Goal: Task Accomplishment & Management: Complete application form

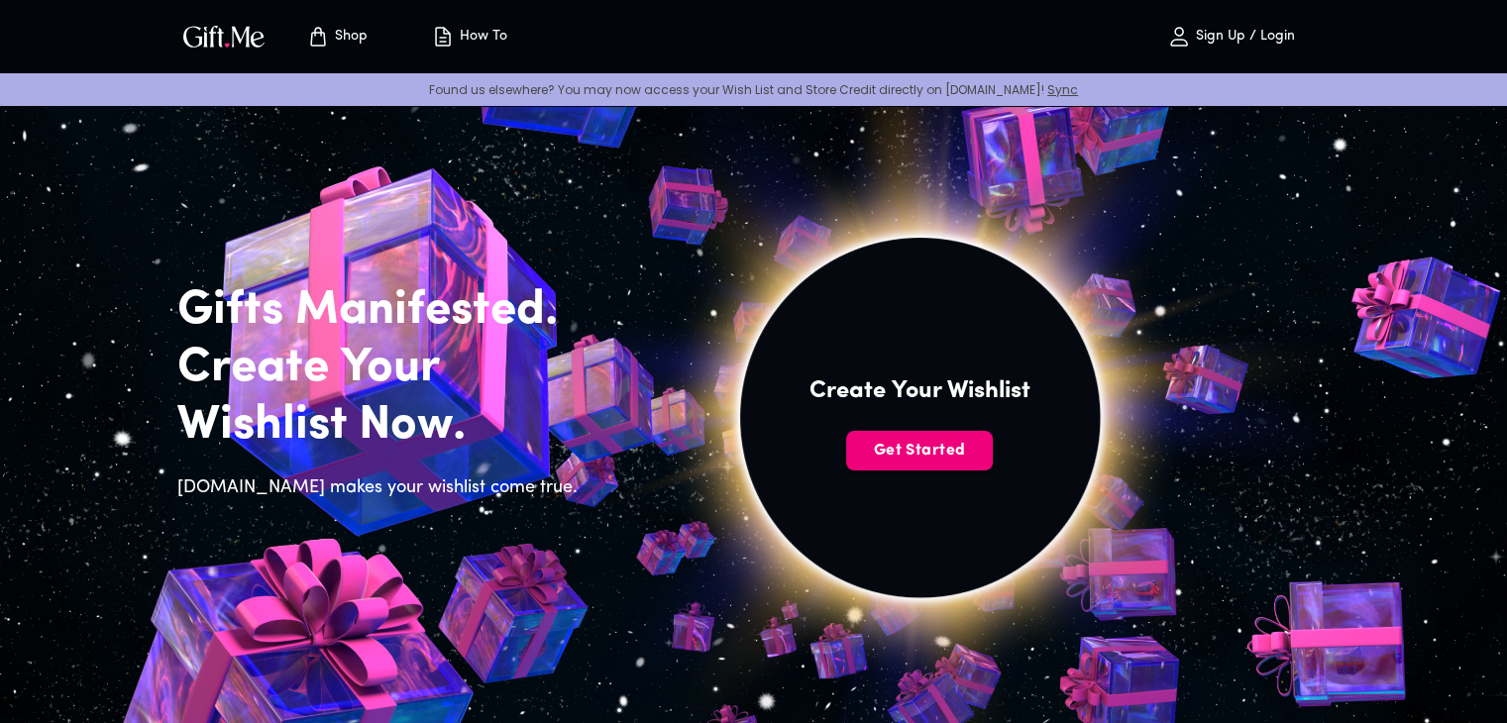
click at [892, 453] on span "Get Started" at bounding box center [919, 451] width 147 height 22
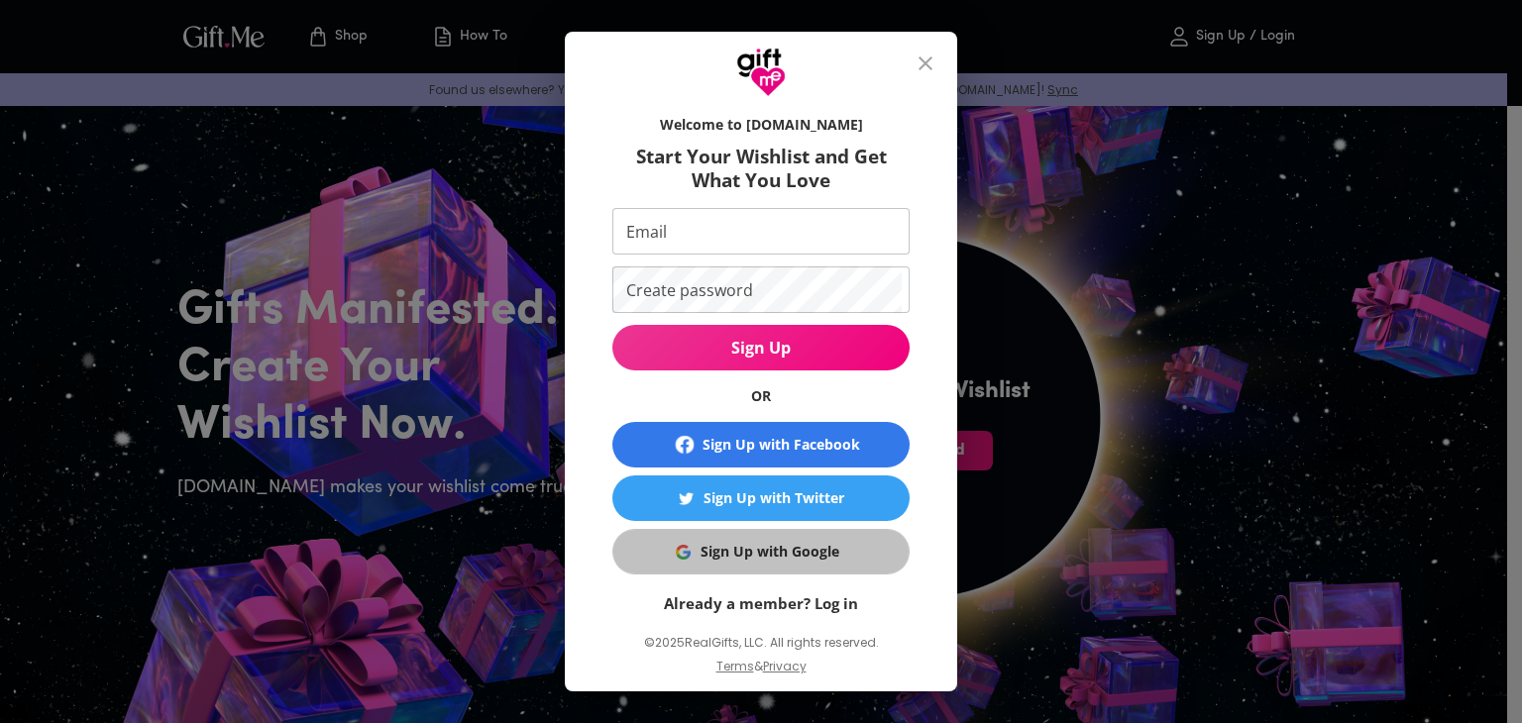
click at [741, 558] on div "Sign Up with Google" at bounding box center [770, 552] width 139 height 22
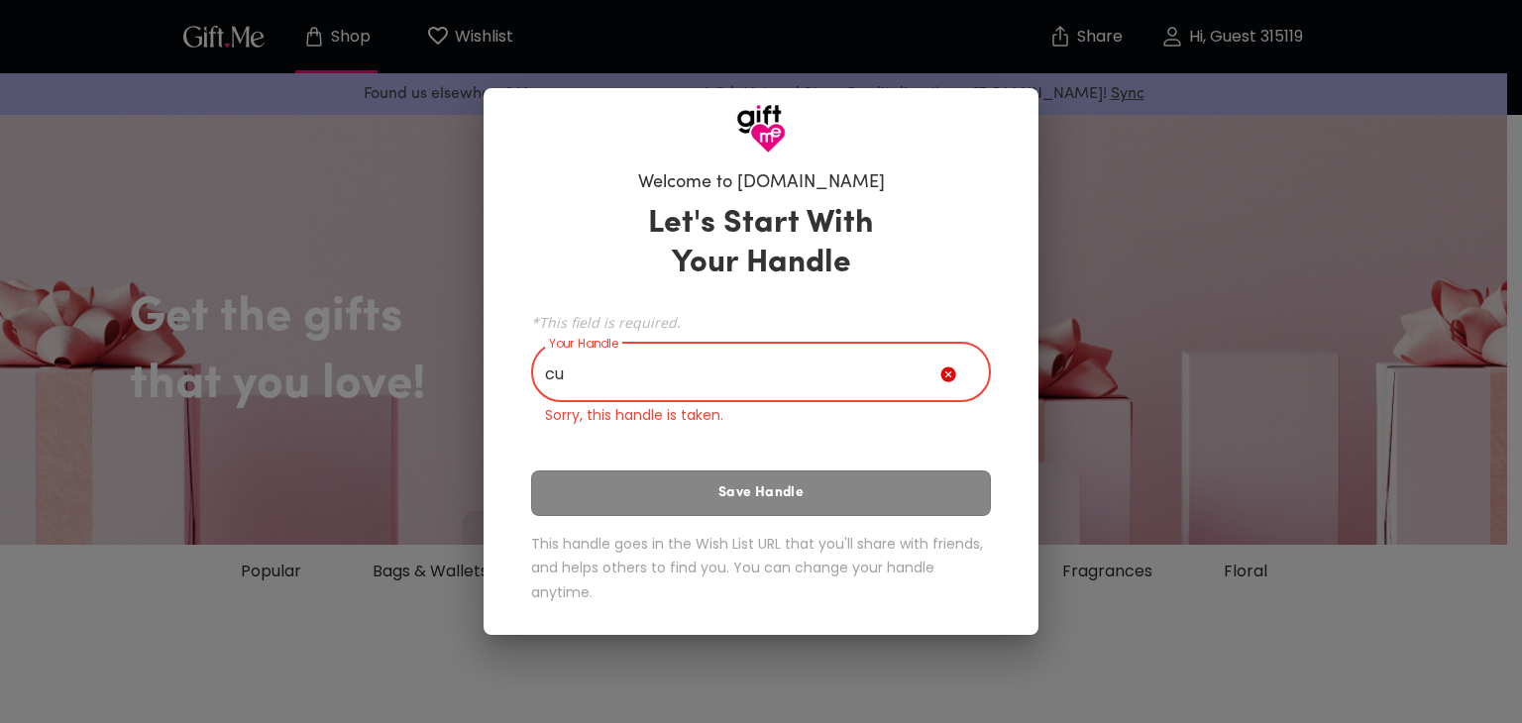
type input "c"
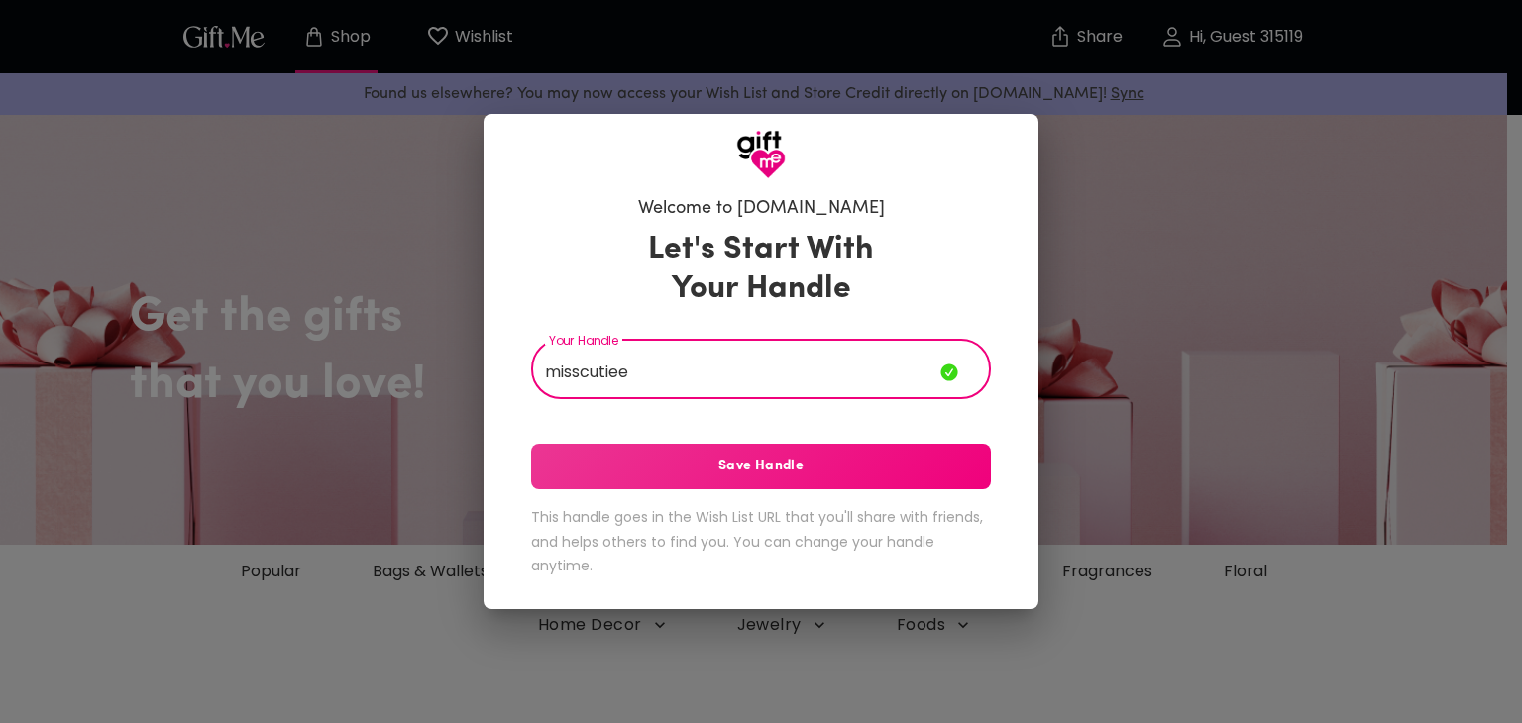
type input "misscutiee"
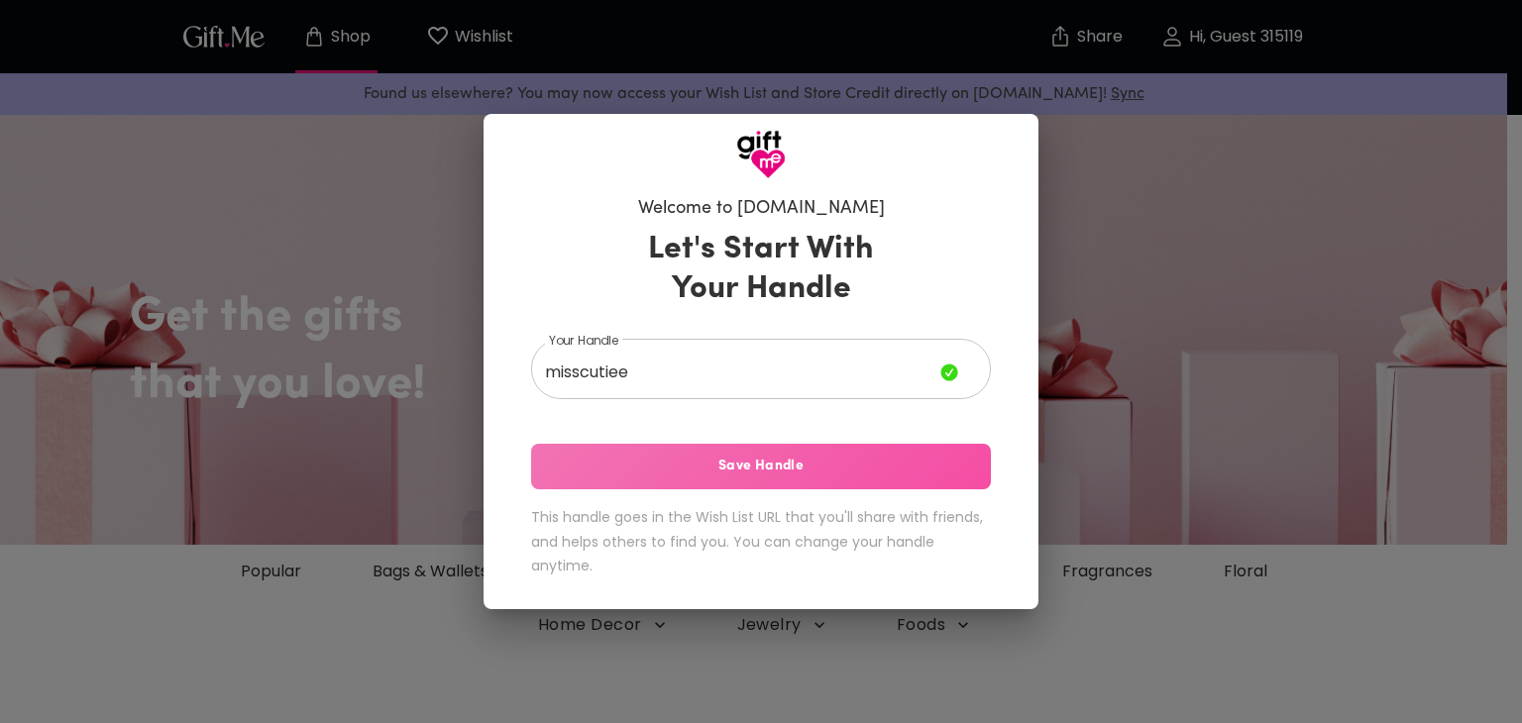
click at [691, 465] on span "Save Handle" at bounding box center [761, 467] width 460 height 22
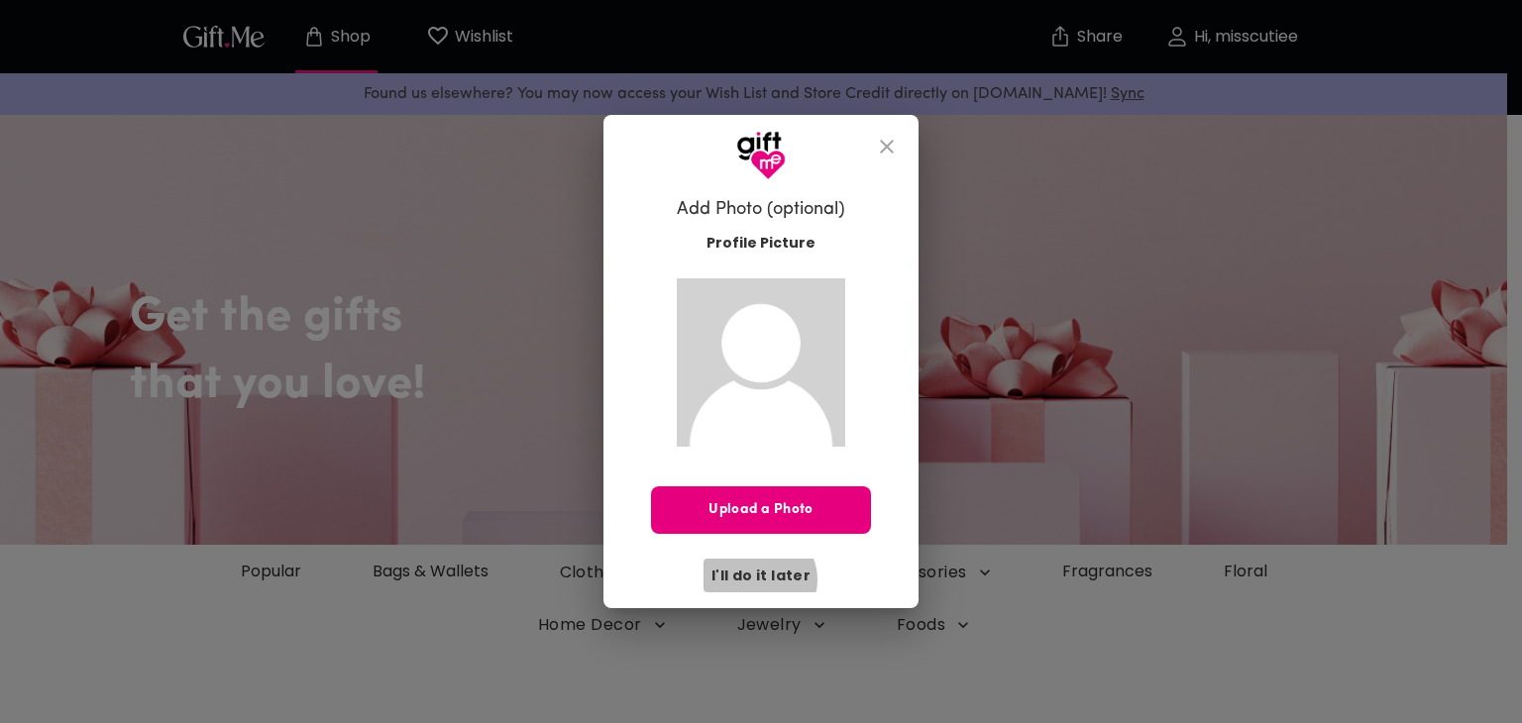
click at [762, 580] on span "I'll do it later" at bounding box center [760, 576] width 99 height 22
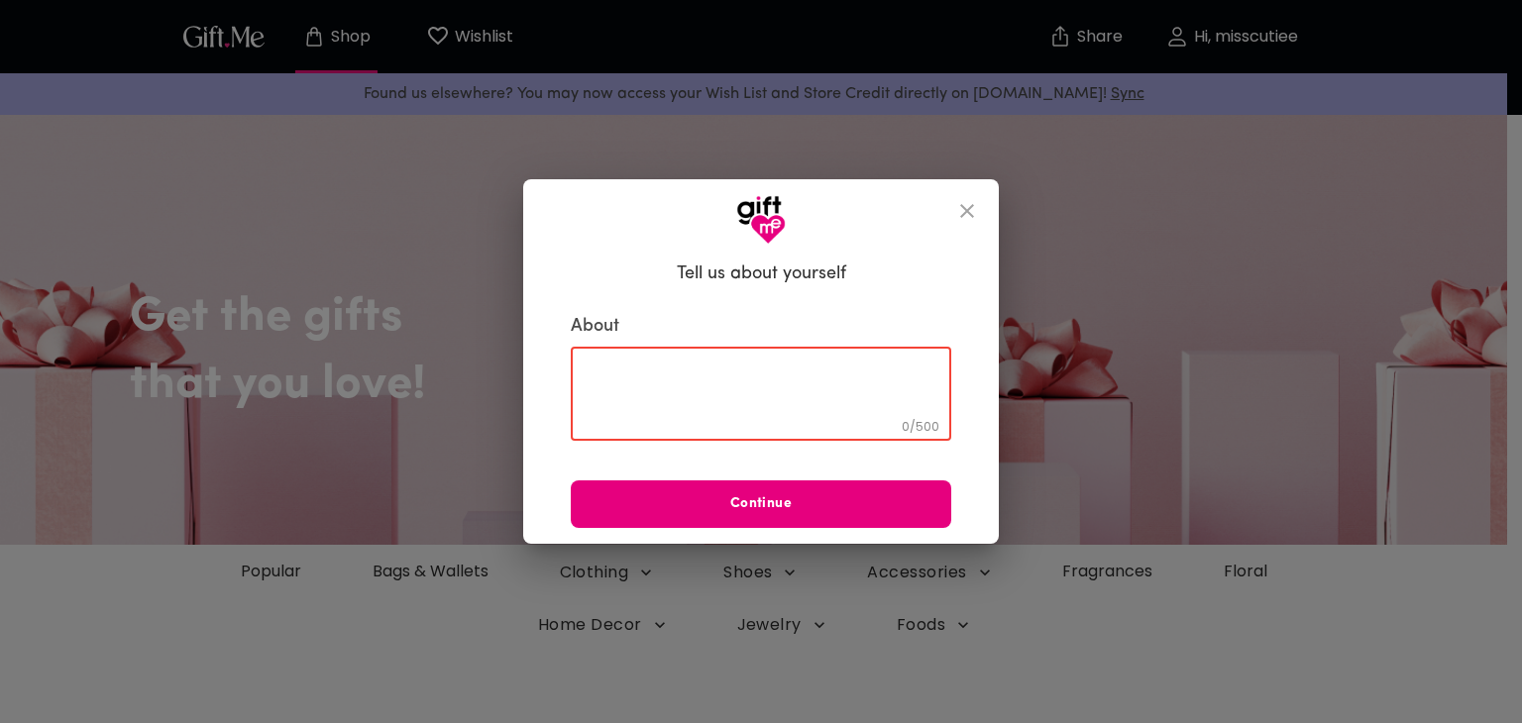
click at [682, 391] on textarea at bounding box center [761, 394] width 353 height 56
type textarea "I'm cute"
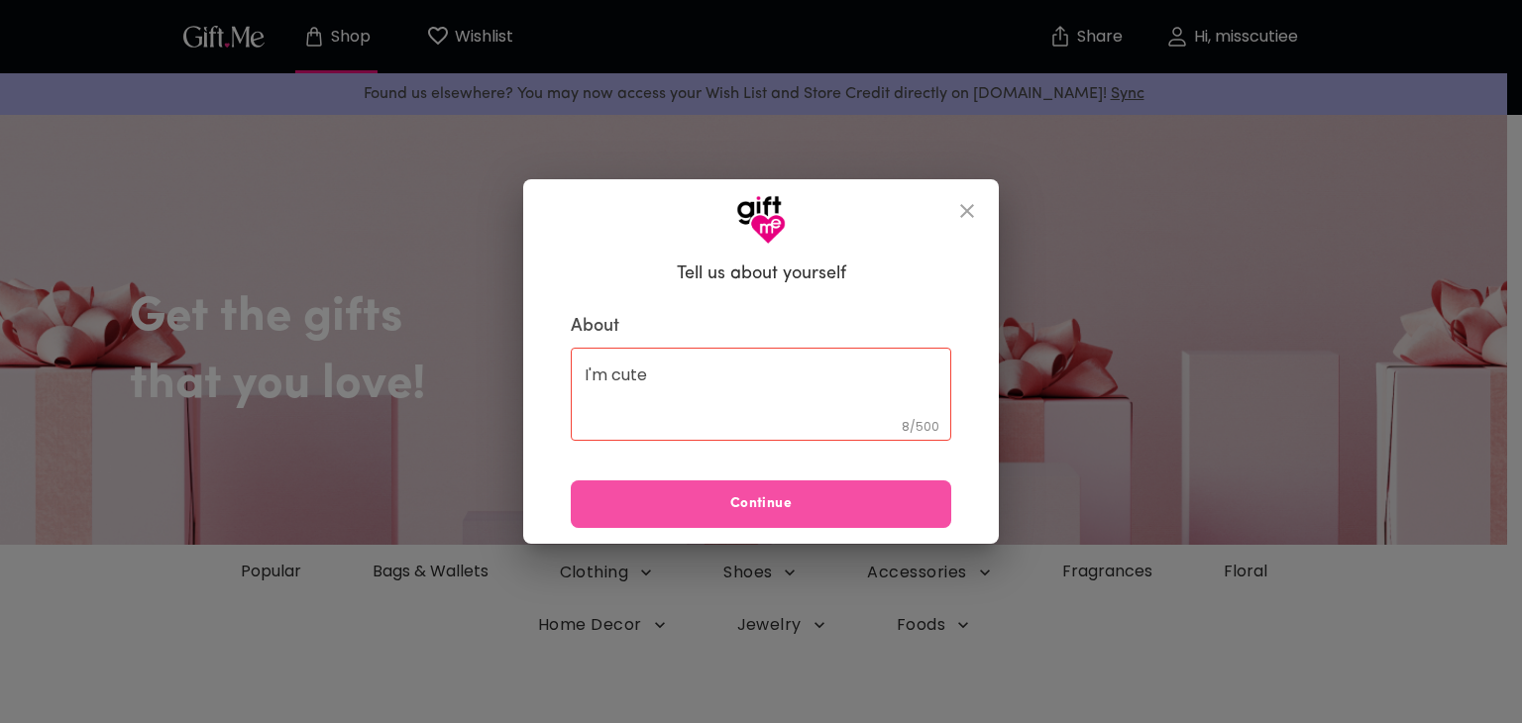
click at [684, 519] on button "Continue" at bounding box center [761, 505] width 380 height 48
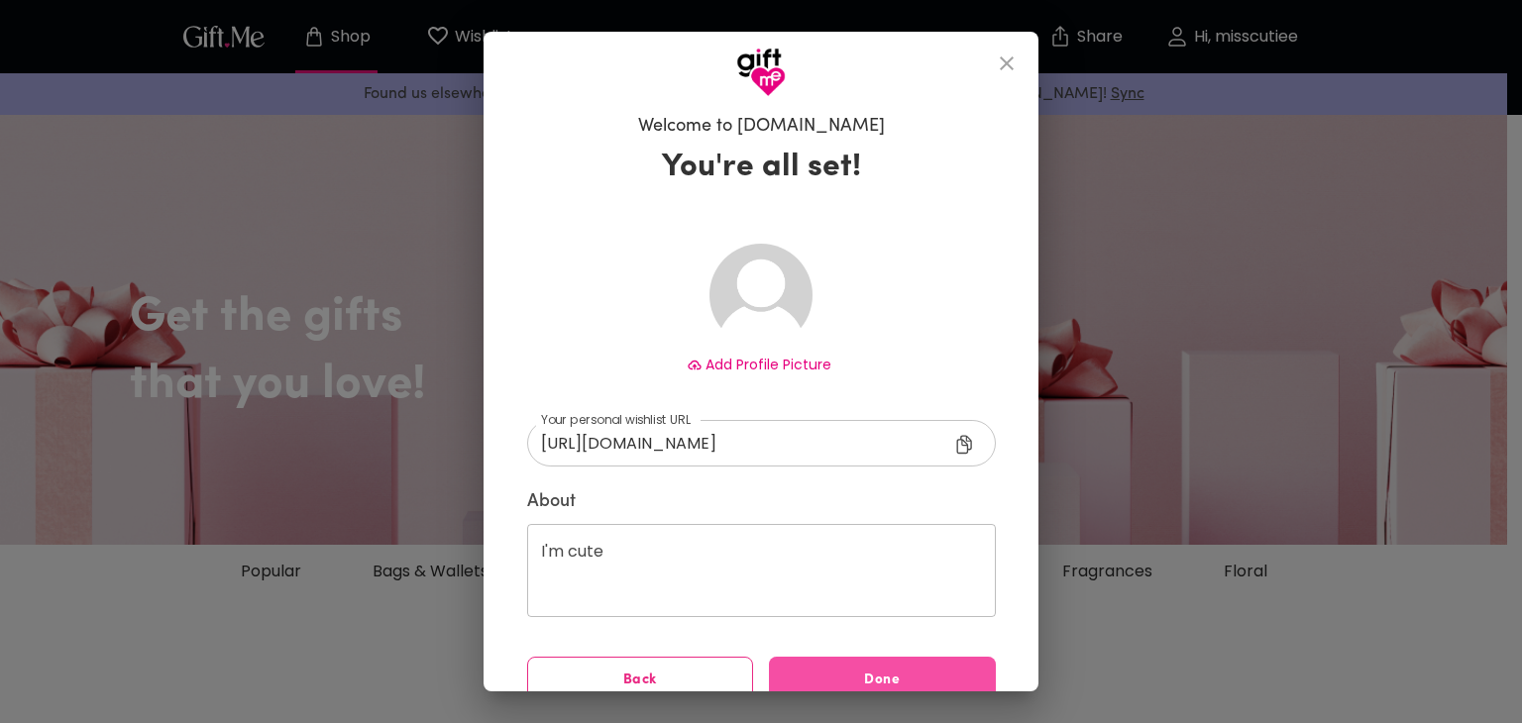
click at [893, 675] on span "Done" at bounding box center [882, 681] width 227 height 22
